Goal: Navigation & Orientation: Go to known website

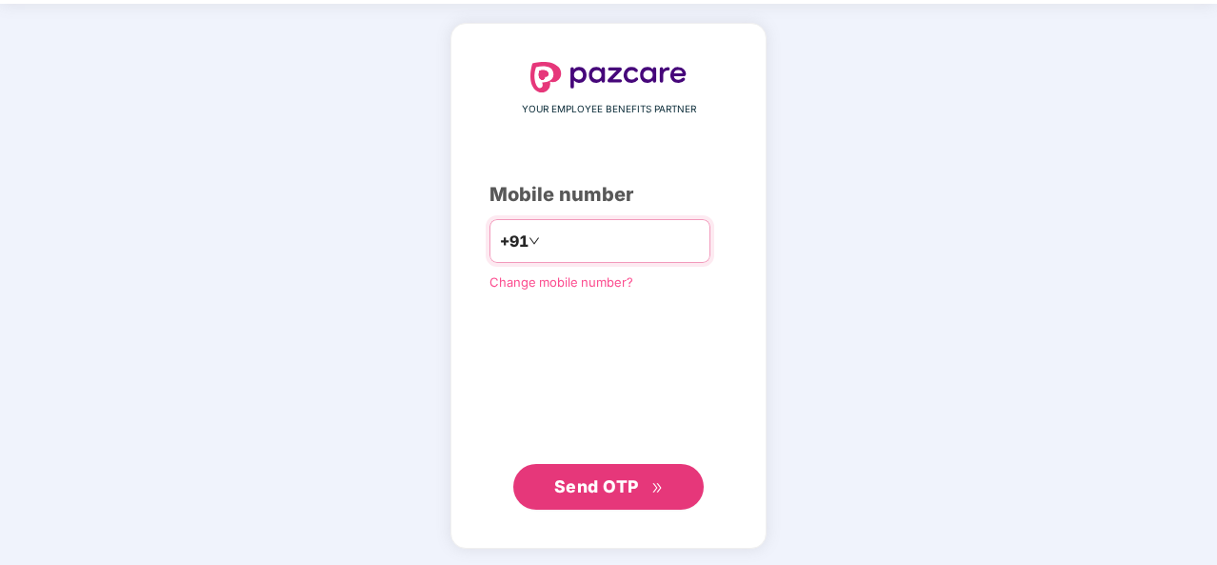
type input "**********"
click at [598, 487] on span "Send OTP" at bounding box center [596, 486] width 85 height 20
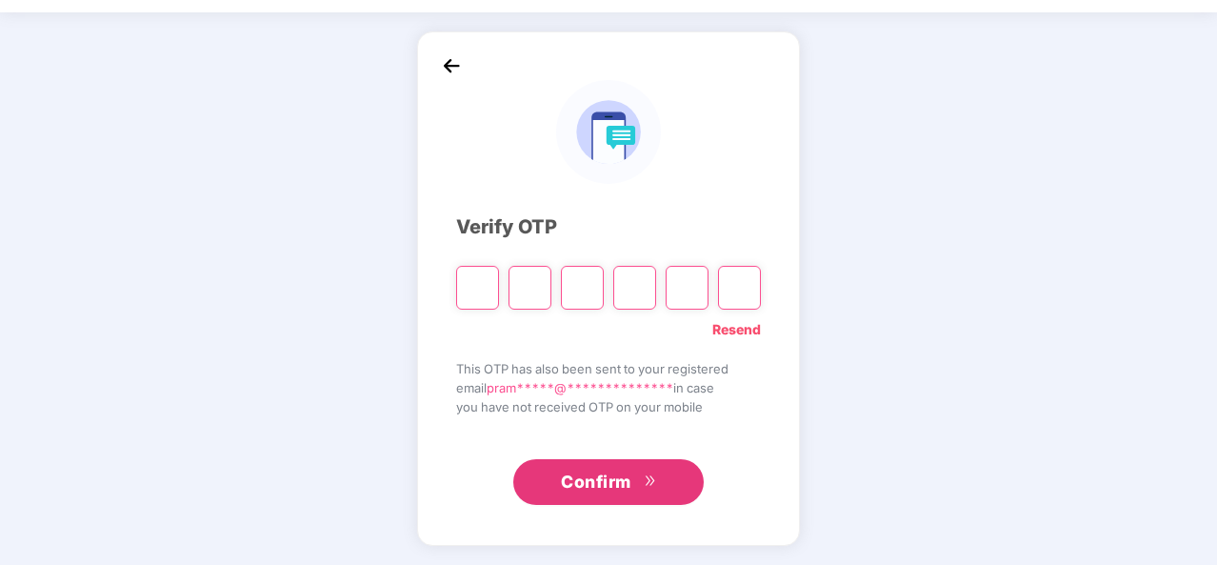
scroll to position [55, 0]
paste input "*"
type input "*"
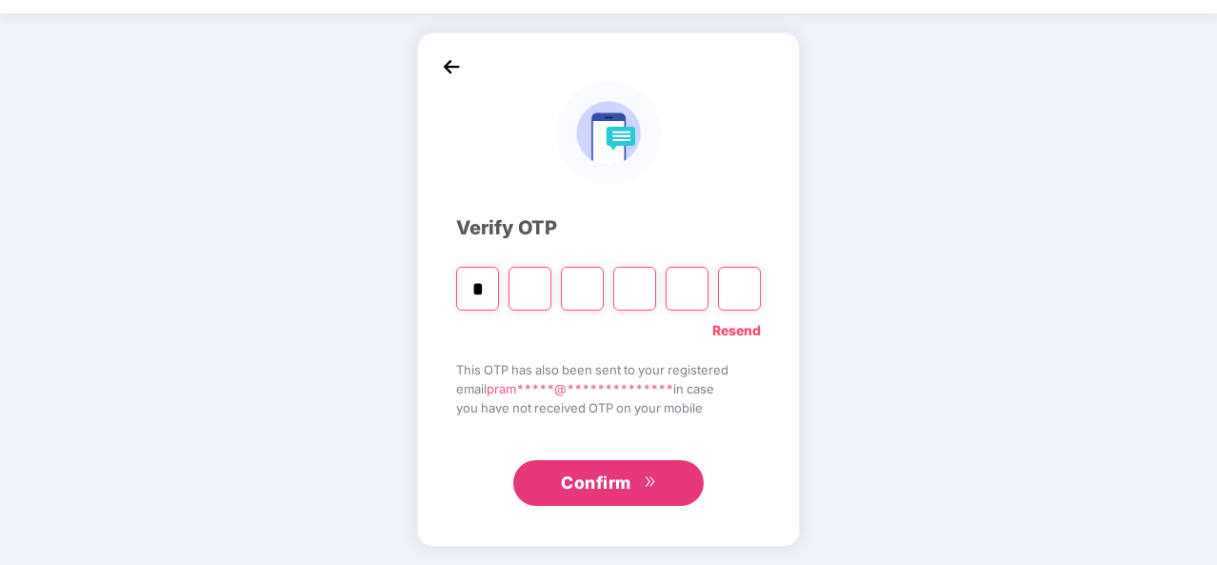
type input "*"
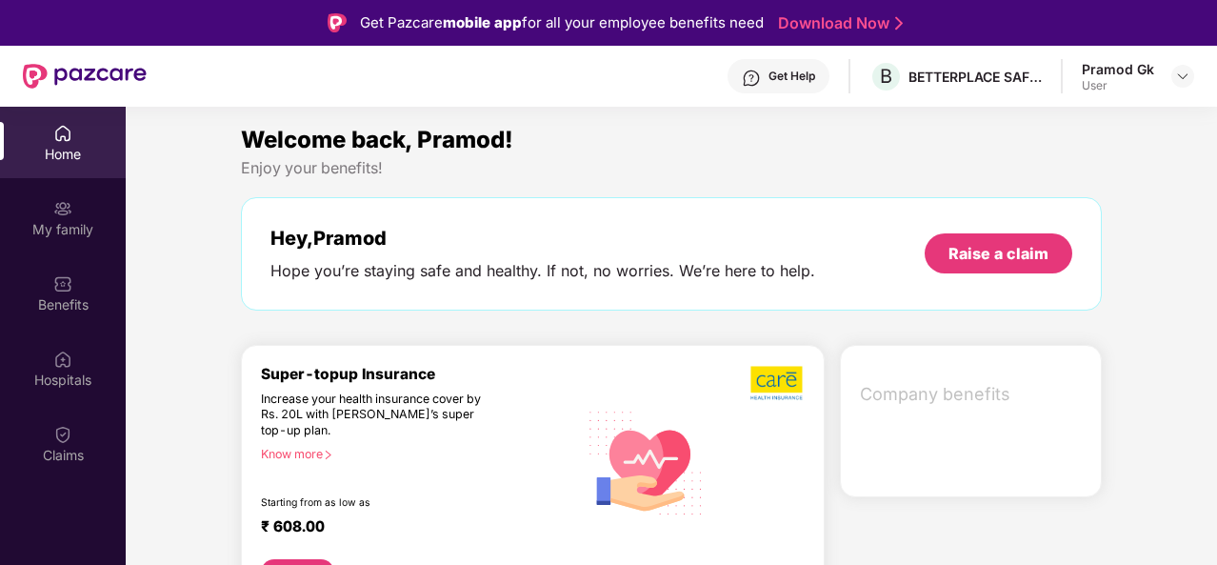
click at [763, 237] on div "Hey, Pramod" at bounding box center [542, 238] width 545 height 23
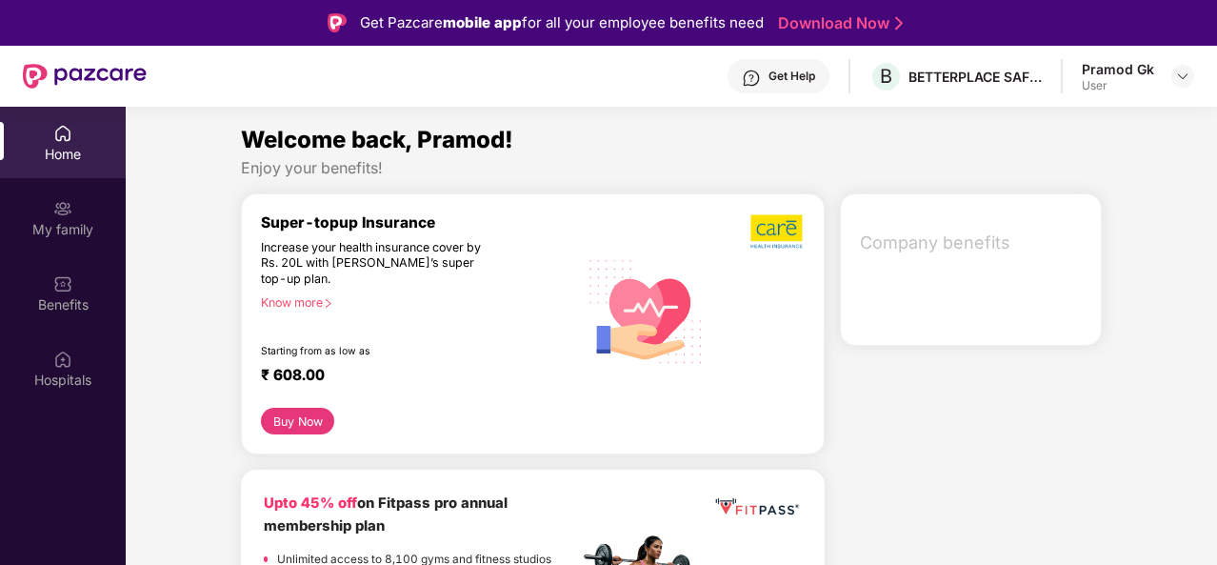
click at [790, 241] on img at bounding box center [777, 231] width 54 height 36
click at [329, 153] on div "Welcome back, Pramod!" at bounding box center [671, 140] width 861 height 36
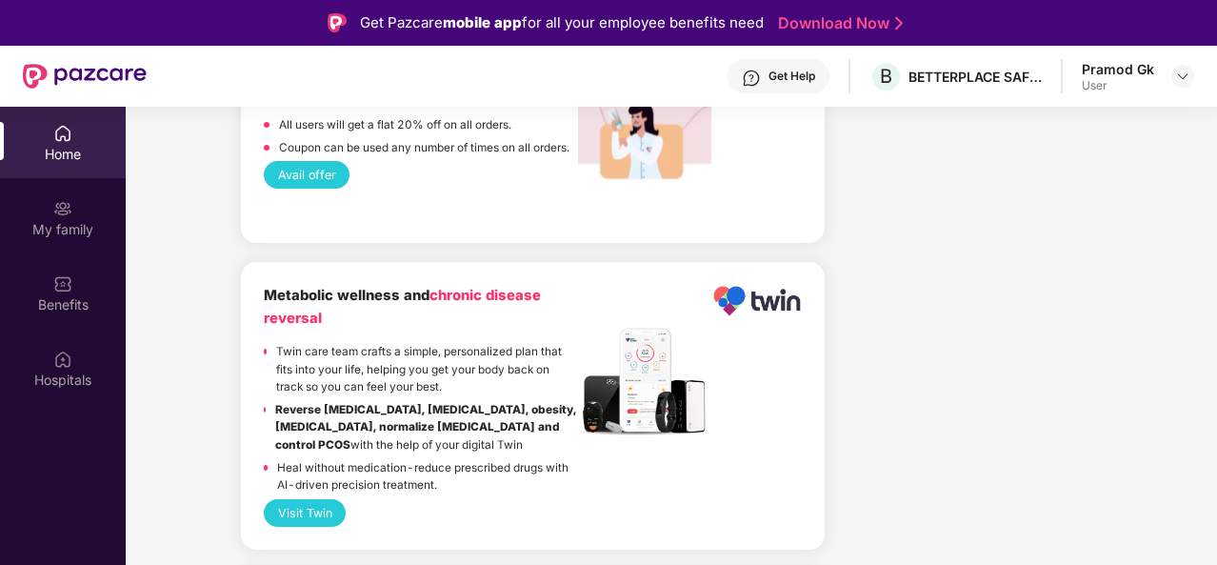
scroll to position [2748, 0]
